Goal: Information Seeking & Learning: Check status

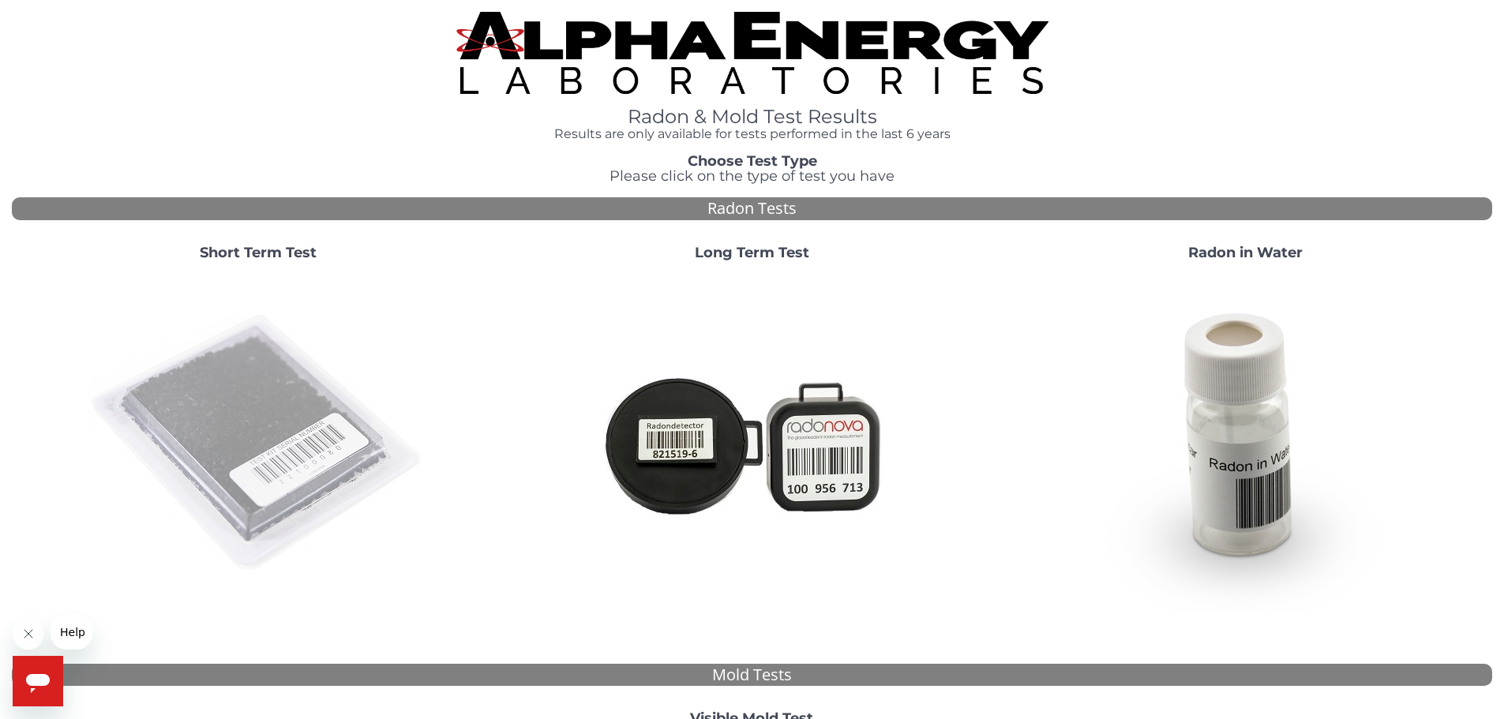
click at [178, 468] on img at bounding box center [258, 444] width 340 height 340
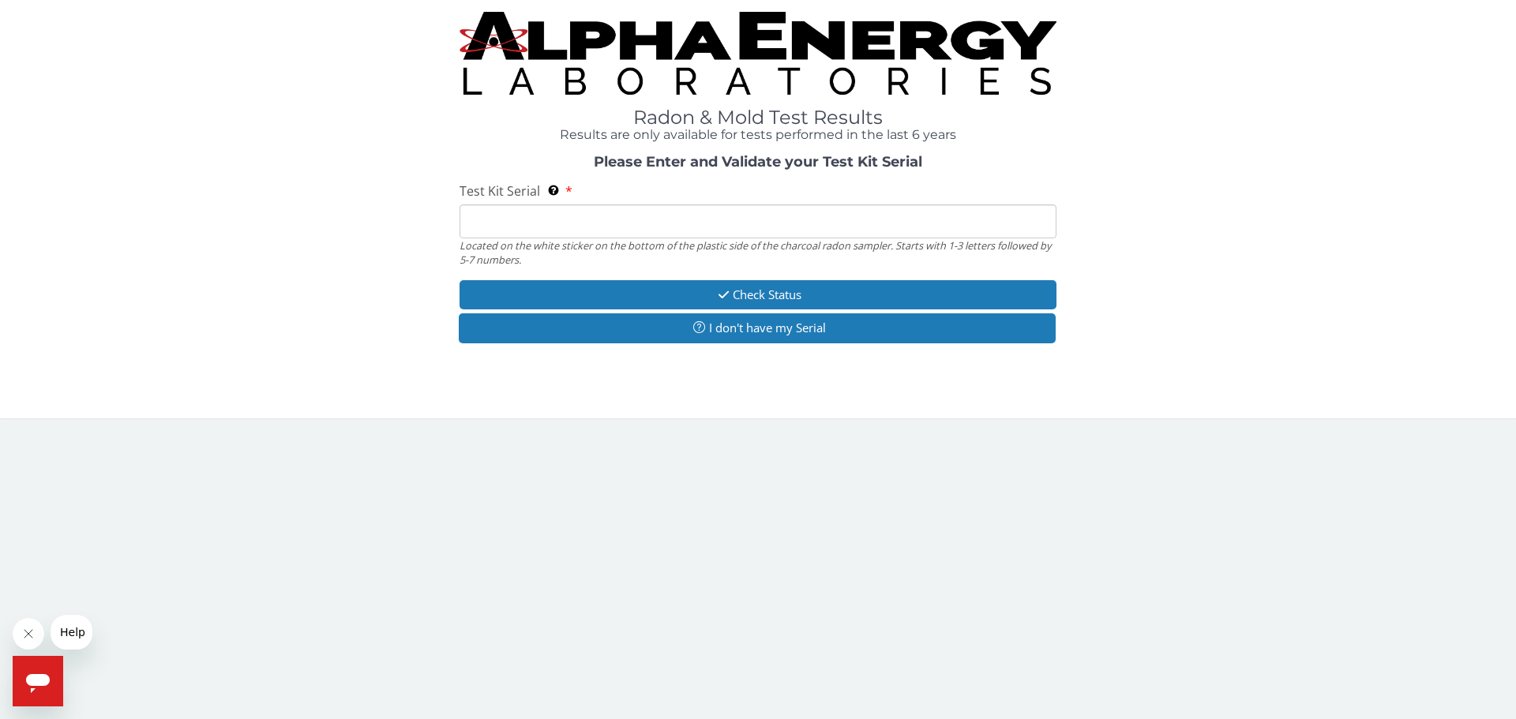
click at [671, 217] on input "Test Kit Serial Located on the white sticker on the bottom of the plastic side …" at bounding box center [758, 222] width 597 height 34
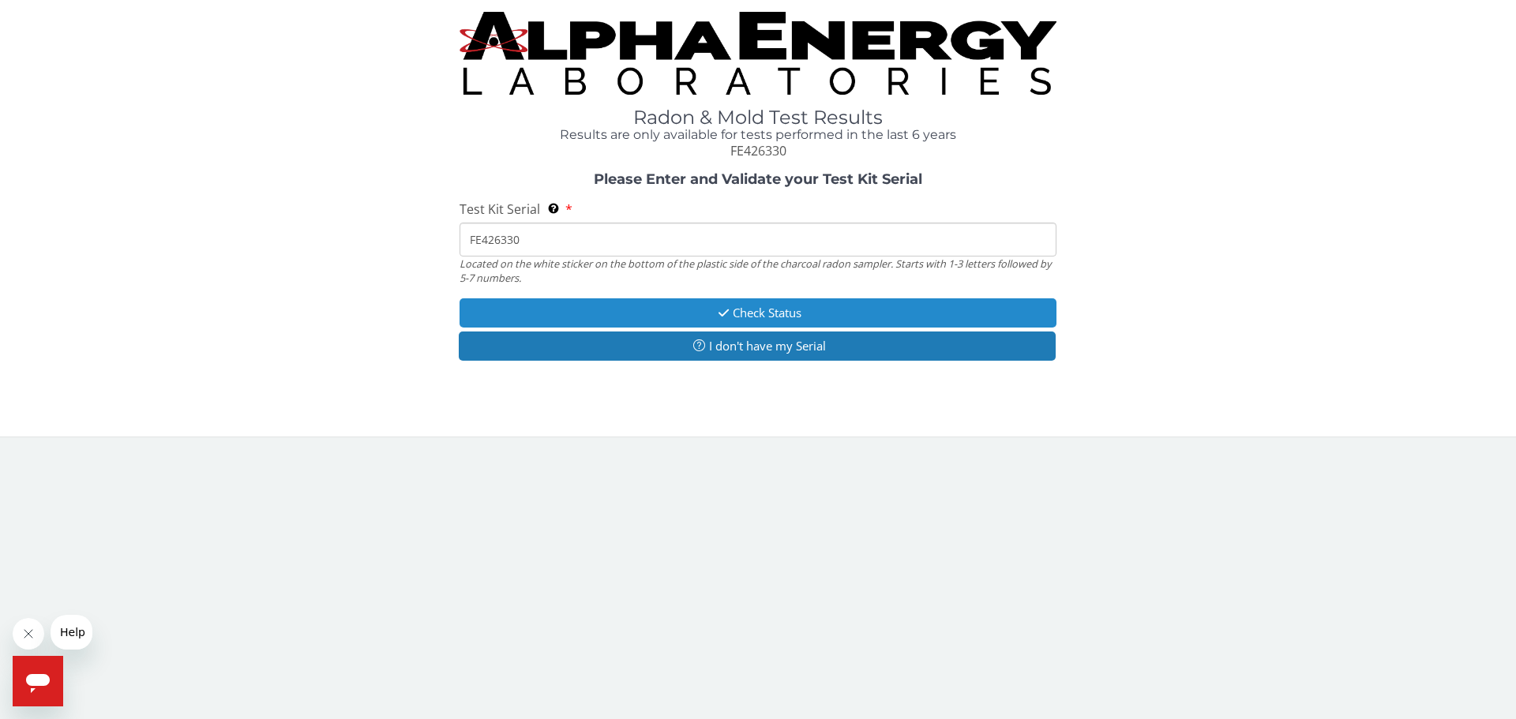
type input "FE426330"
click at [868, 321] on button "Check Status" at bounding box center [758, 312] width 597 height 29
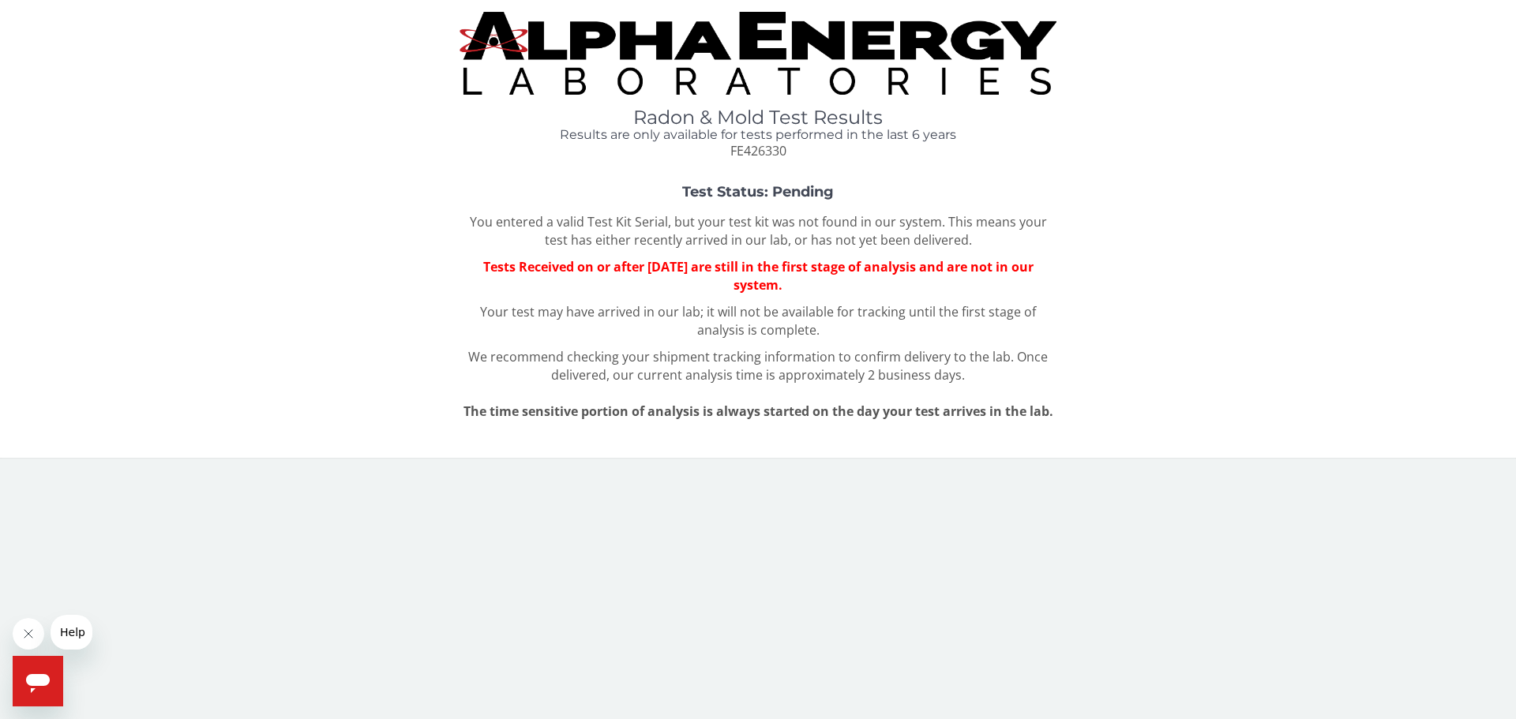
click at [596, 78] on img at bounding box center [758, 53] width 597 height 83
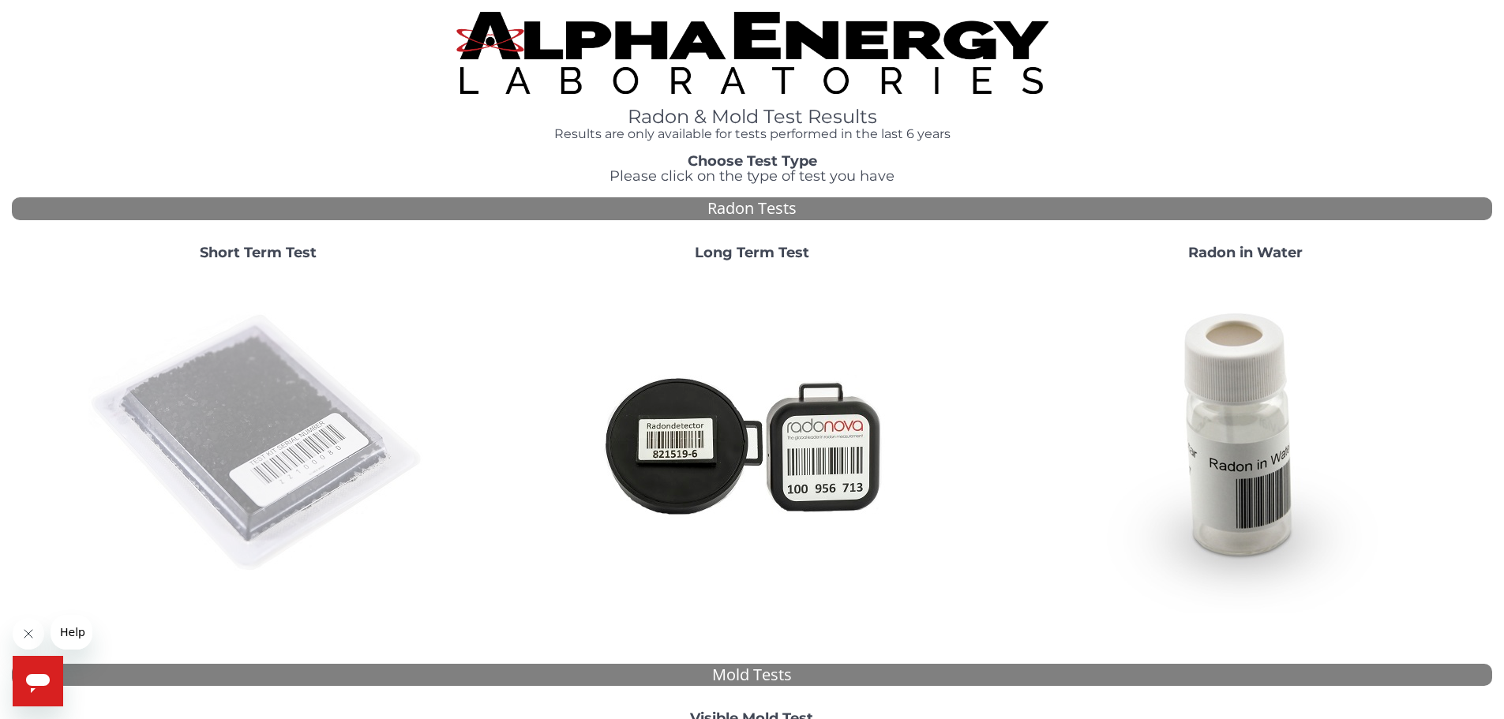
click at [307, 391] on img at bounding box center [258, 444] width 340 height 340
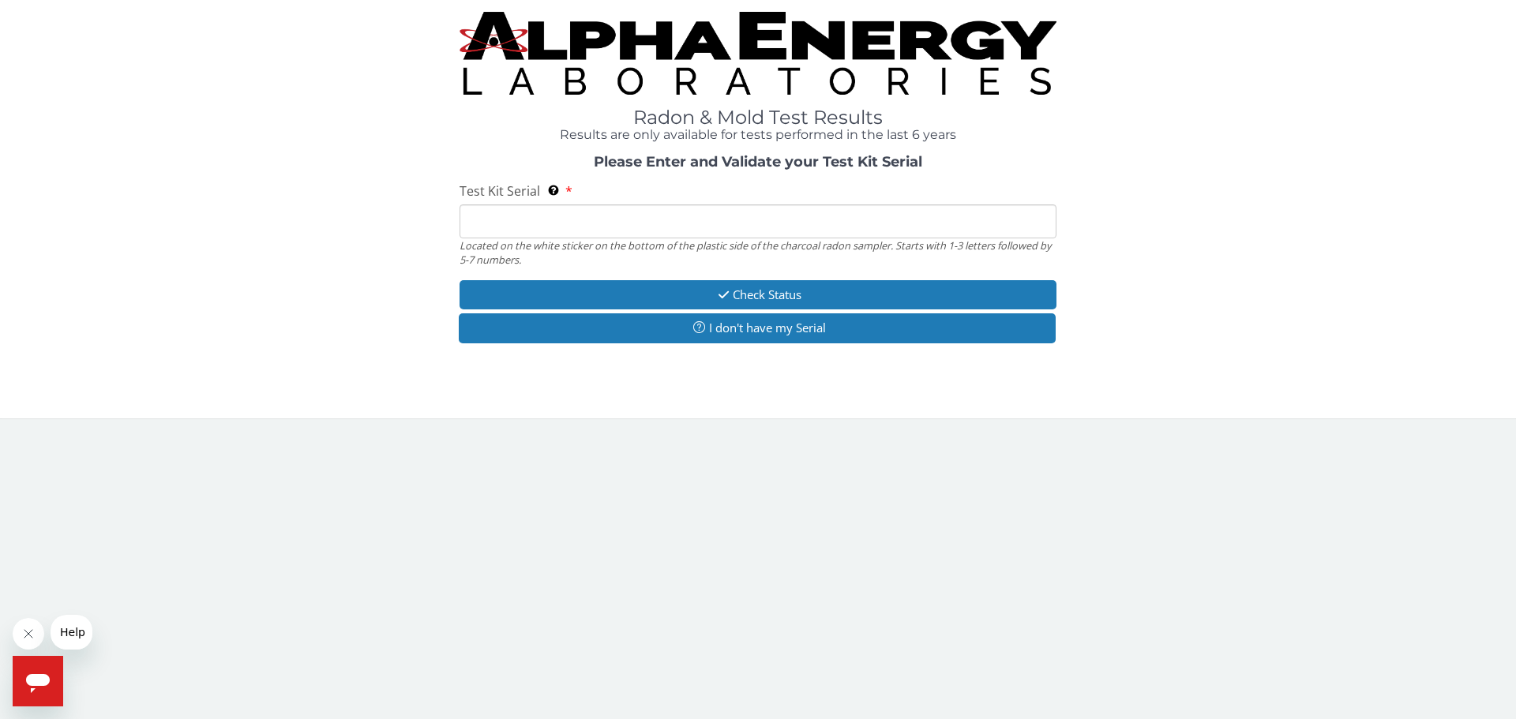
click at [705, 234] on input "Test Kit Serial Located on the white sticker on the bottom of the plastic side …" at bounding box center [758, 222] width 597 height 34
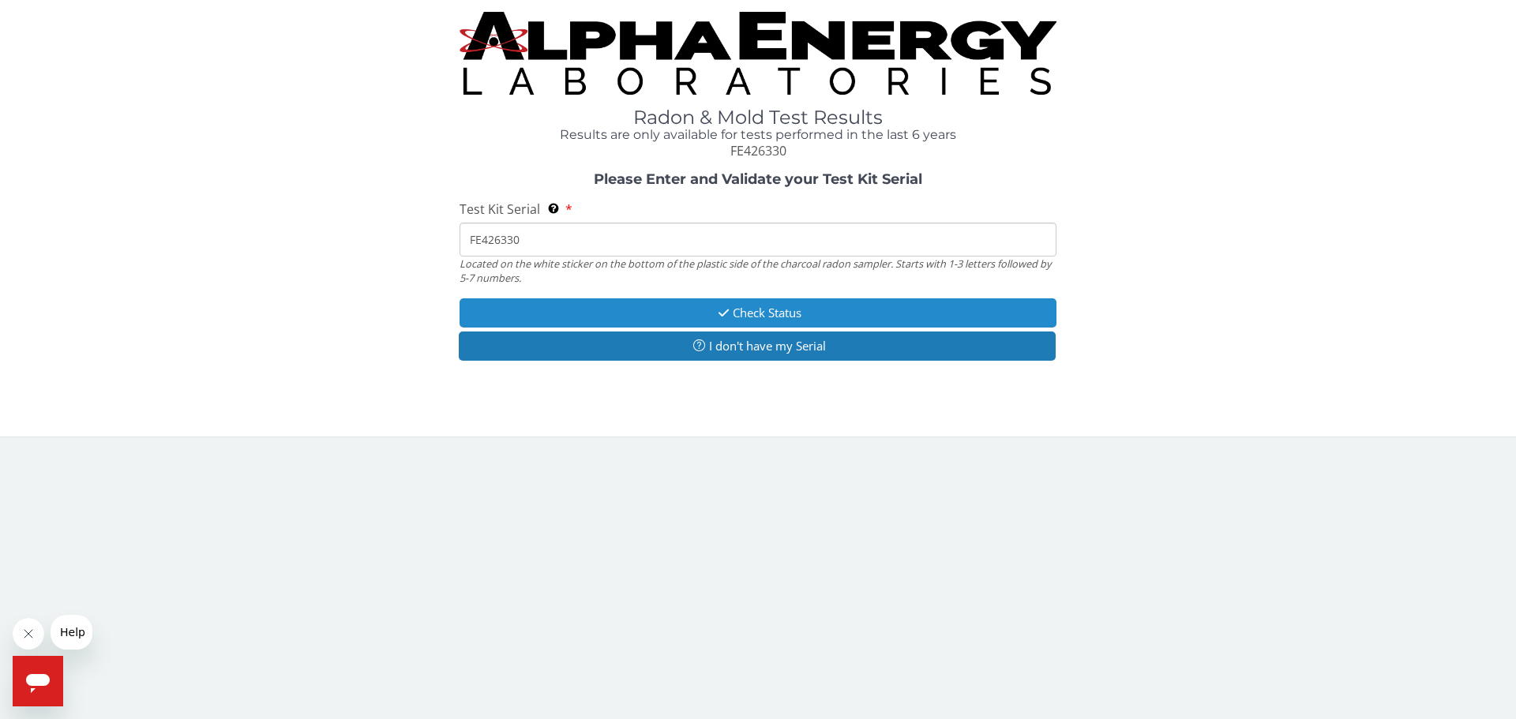
type input "FE426330"
click at [784, 310] on button "Check Status" at bounding box center [758, 312] width 597 height 29
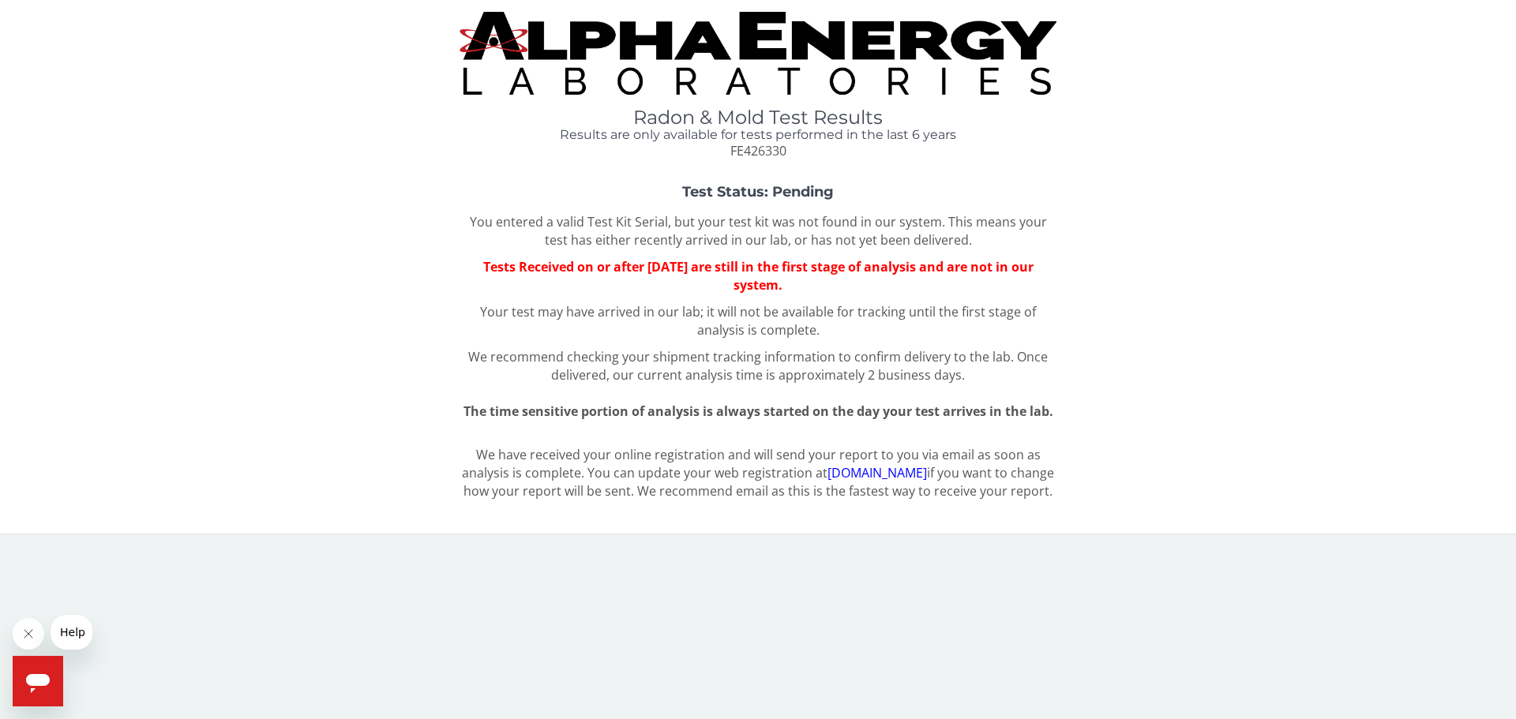
click at [846, 89] on img at bounding box center [758, 53] width 597 height 83
